Goal: Task Accomplishment & Management: Manage account settings

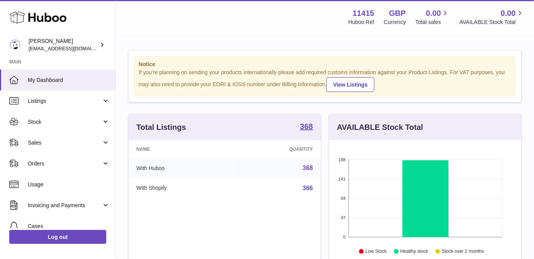
scroll to position [121, 192]
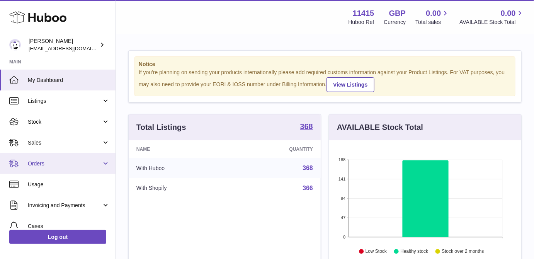
click at [57, 156] on link "Orders" at bounding box center [58, 163] width 116 height 21
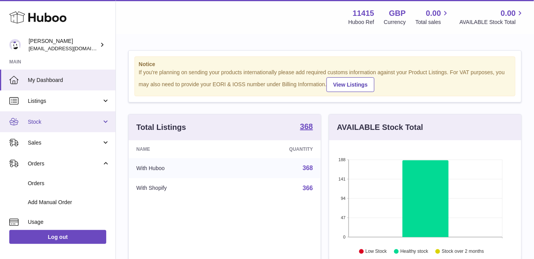
click at [70, 128] on link "Stock" at bounding box center [58, 121] width 116 height 21
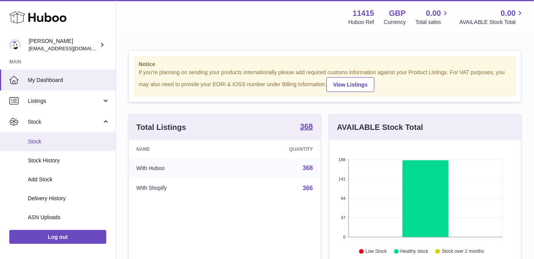
click at [52, 140] on span "Stock" at bounding box center [69, 141] width 82 height 7
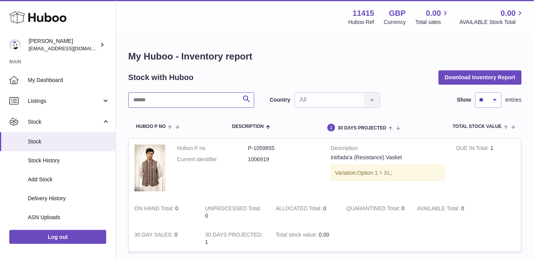
drag, startPoint x: 197, startPoint y: 105, endPoint x: 204, endPoint y: 104, distance: 7.4
click at [204, 104] on input "text" at bounding box center [191, 99] width 126 height 15
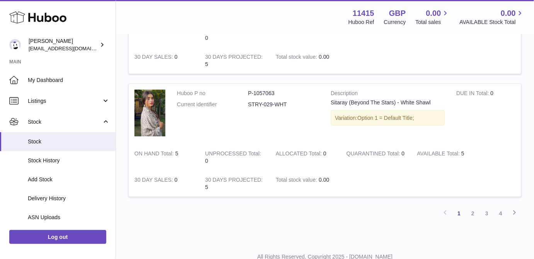
scroll to position [1186, 0]
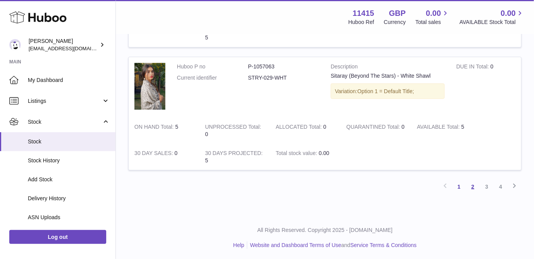
click at [477, 186] on link "2" at bounding box center [473, 187] width 14 height 14
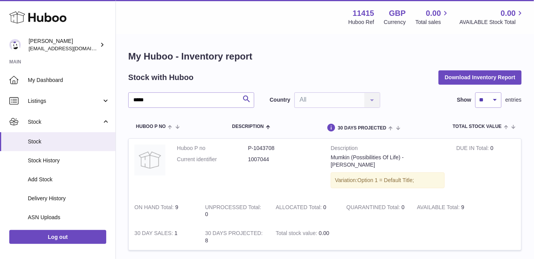
click at [344, 102] on div "Country All All No elements found. Consider changing the search query. List is …" at bounding box center [325, 99] width 111 height 15
click at [374, 100] on div "Country All All No elements found. Consider changing the search query. List is …" at bounding box center [325, 99] width 111 height 15
click at [373, 100] on div "Country All All No elements found. Consider changing the search query. List is …" at bounding box center [325, 99] width 111 height 15
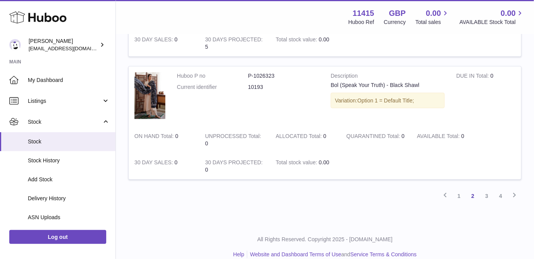
scroll to position [1149, 0]
click at [485, 189] on link "3" at bounding box center [487, 196] width 14 height 14
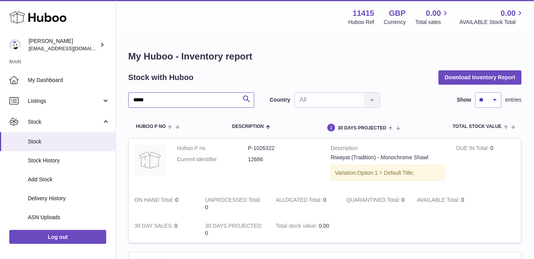
click at [157, 96] on input "*****" at bounding box center [191, 99] width 126 height 15
type input "******"
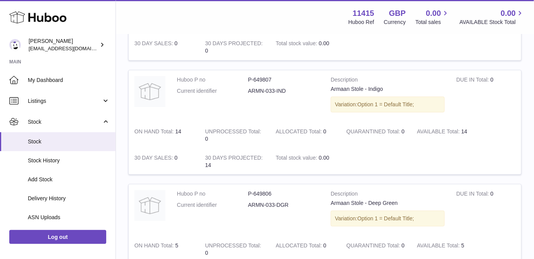
scroll to position [181, 0]
